Goal: Information Seeking & Learning: Learn about a topic

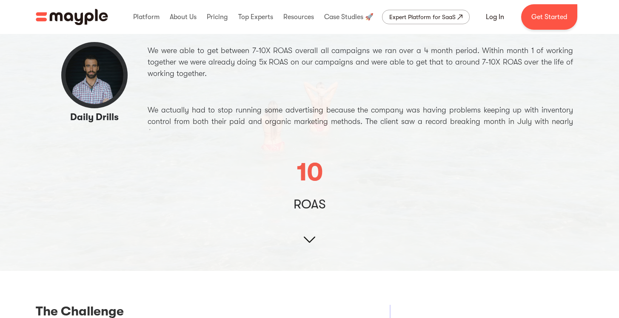
scroll to position [91, 0]
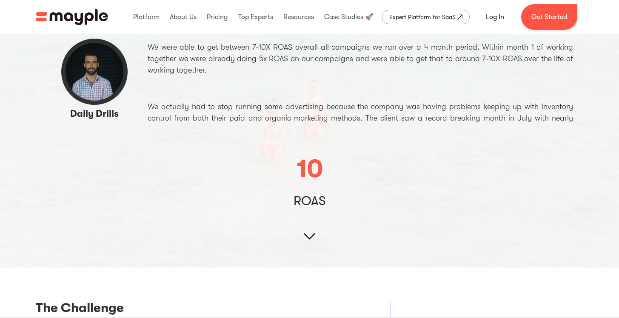
click at [304, 236] on img at bounding box center [309, 94] width 619 height 348
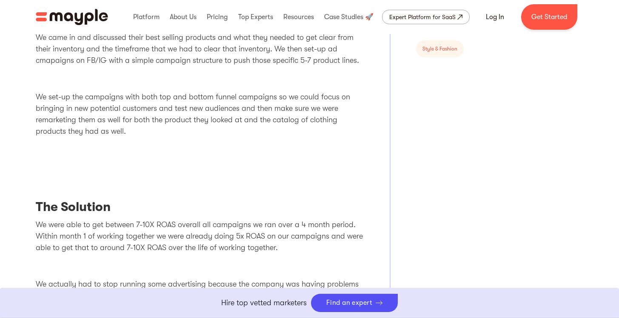
click at [293, 229] on p "We were able to get between 7-10X ROAS overall all campaigns we ran over a 4 mo…" at bounding box center [200, 236] width 329 height 34
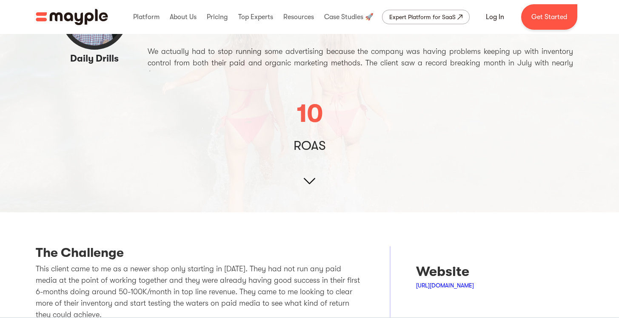
scroll to position [0, 0]
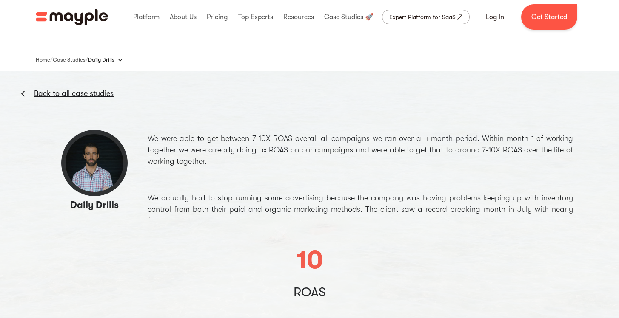
click at [165, 134] on img at bounding box center [309, 185] width 619 height 348
click at [78, 94] on link "Back to all case studies" at bounding box center [74, 93] width 80 height 10
click at [199, 59] on div "Home / Case Studies / / This is some text inside of a div block. Daily Drills U…" at bounding box center [310, 59] width 548 height 17
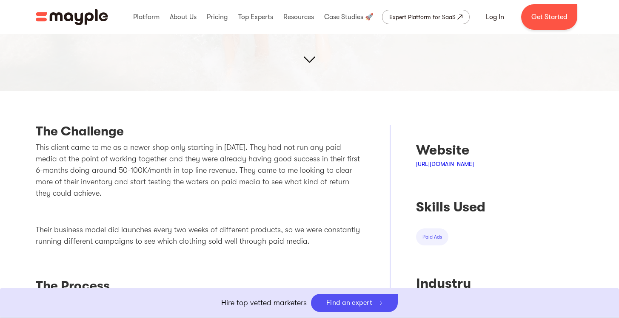
scroll to position [269, 0]
click at [156, 143] on p "This client came to me as a newer shop only starting in [DATE]. They had not ru…" at bounding box center [200, 169] width 329 height 57
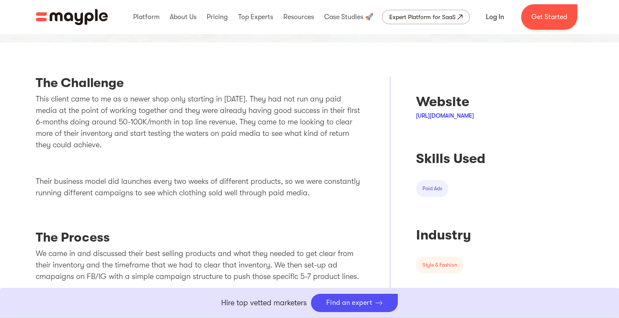
click at [156, 143] on p "This client came to me as a newer shop only starting in [DATE]. They had not ru…" at bounding box center [200, 122] width 329 height 57
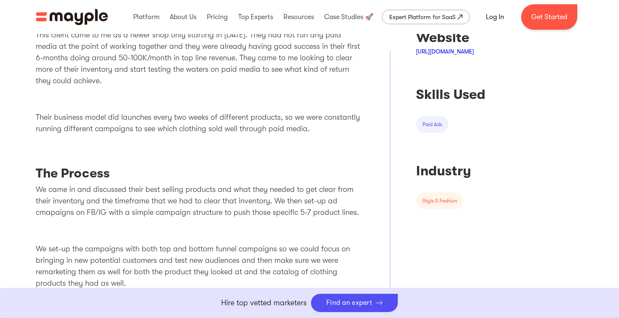
scroll to position [382, 0]
click at [138, 183] on p "We came in and discussed their best selling products and what they needed to ge…" at bounding box center [200, 200] width 329 height 34
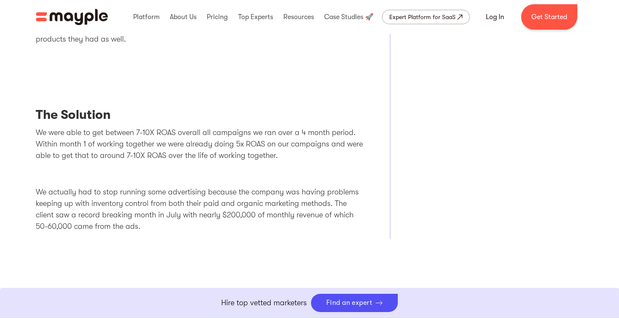
scroll to position [628, 0]
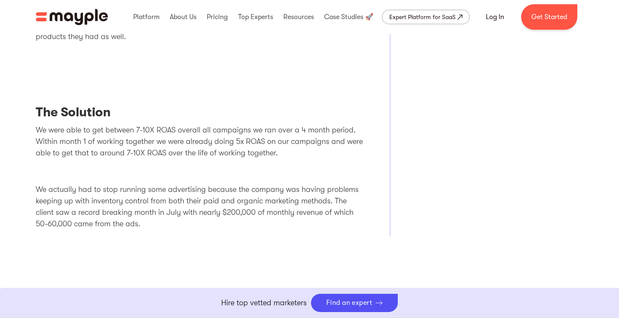
click at [170, 227] on p "We actually had to stop running some advertising because the company was having…" at bounding box center [200, 207] width 329 height 46
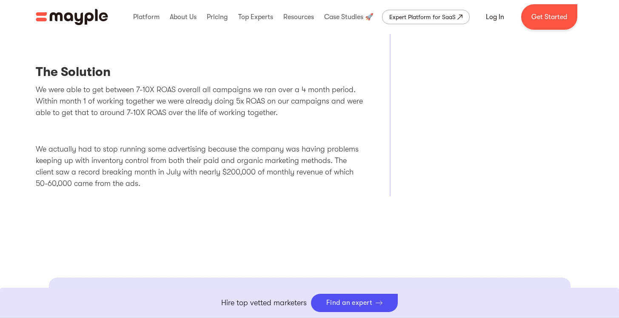
scroll to position [611, 0]
